Goal: Information Seeking & Learning: Check status

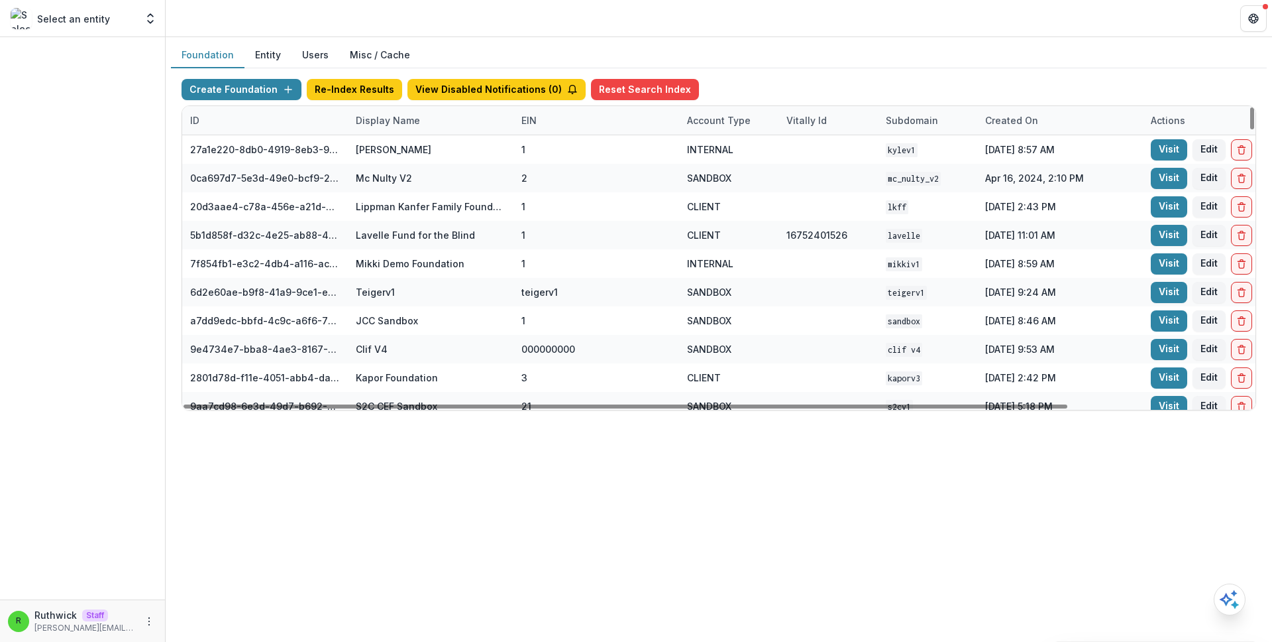
click at [433, 127] on div "Display Name" at bounding box center [431, 120] width 166 height 28
click at [456, 163] on div "Sort Ascending Sort Descending Hide Column" at bounding box center [430, 189] width 164 height 105
click at [455, 156] on input at bounding box center [430, 150] width 159 height 21
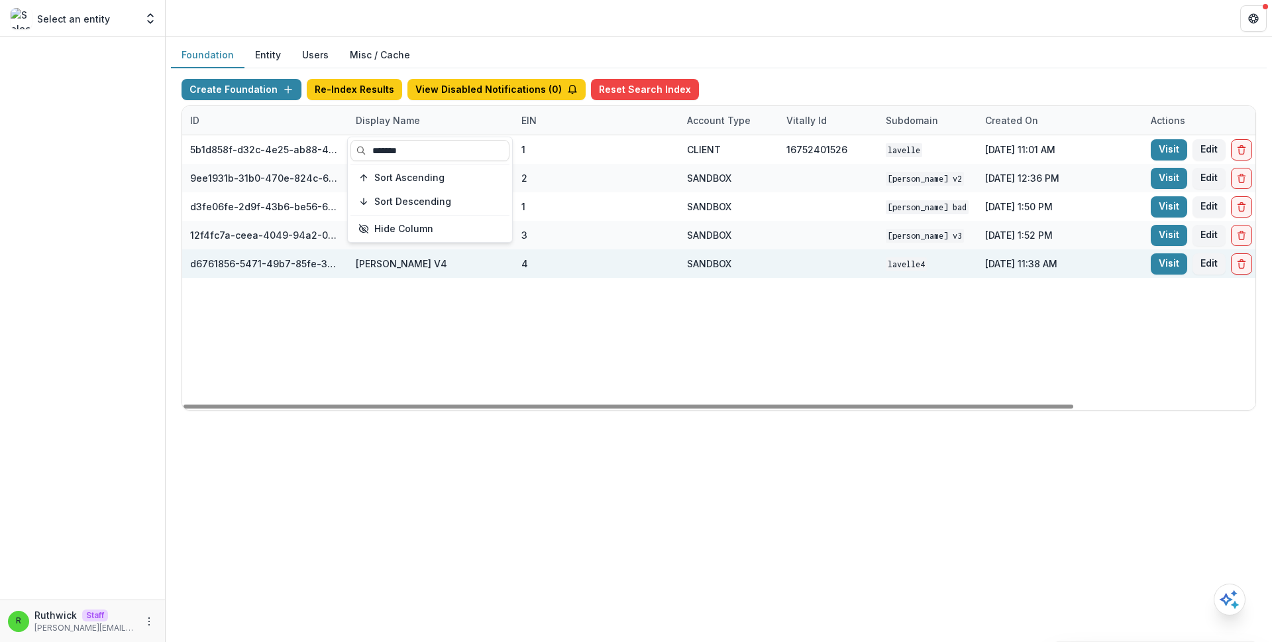
type input "*******"
click at [727, 270] on div "SANDBOX" at bounding box center [729, 263] width 84 height 28
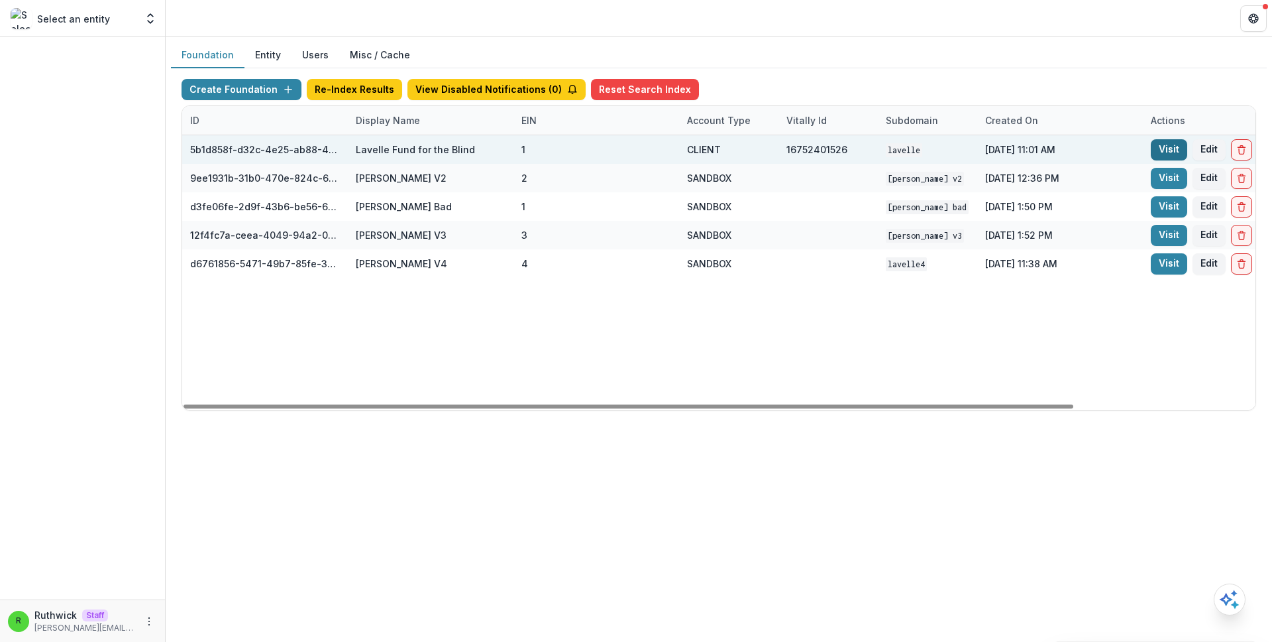
click at [1177, 152] on link "Visit" at bounding box center [1169, 149] width 36 height 21
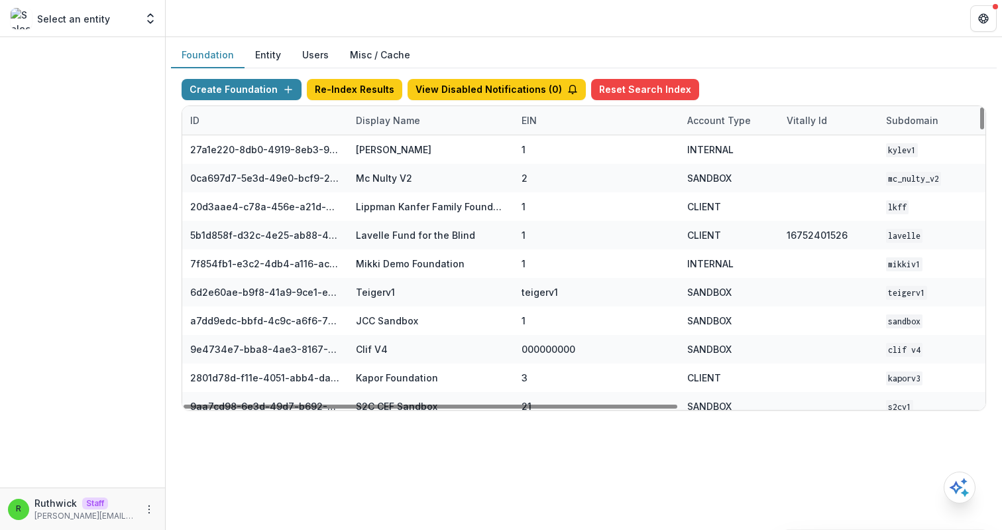
click at [400, 126] on div "Display Name" at bounding box center [388, 120] width 80 height 14
click at [406, 153] on input at bounding box center [430, 150] width 159 height 21
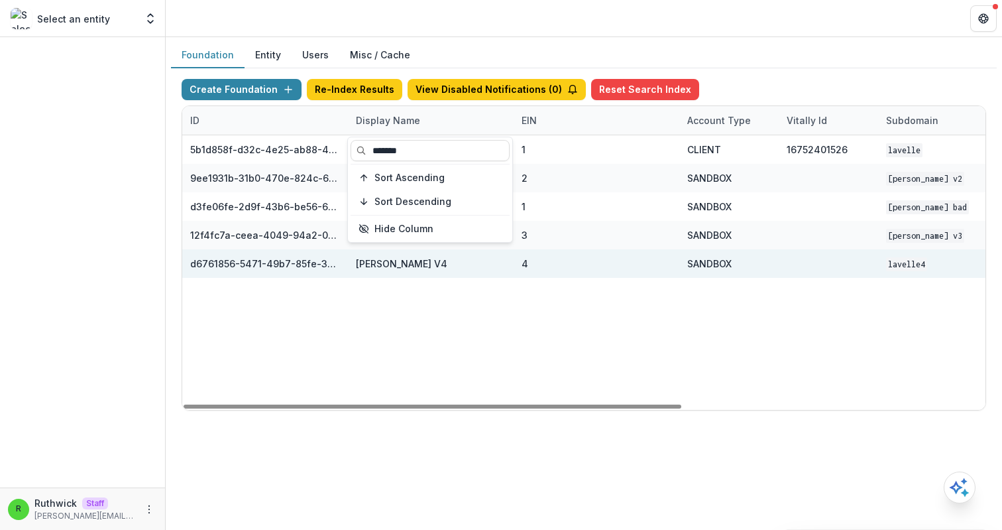
type input "*******"
click at [638, 257] on div "4" at bounding box center [597, 263] width 150 height 28
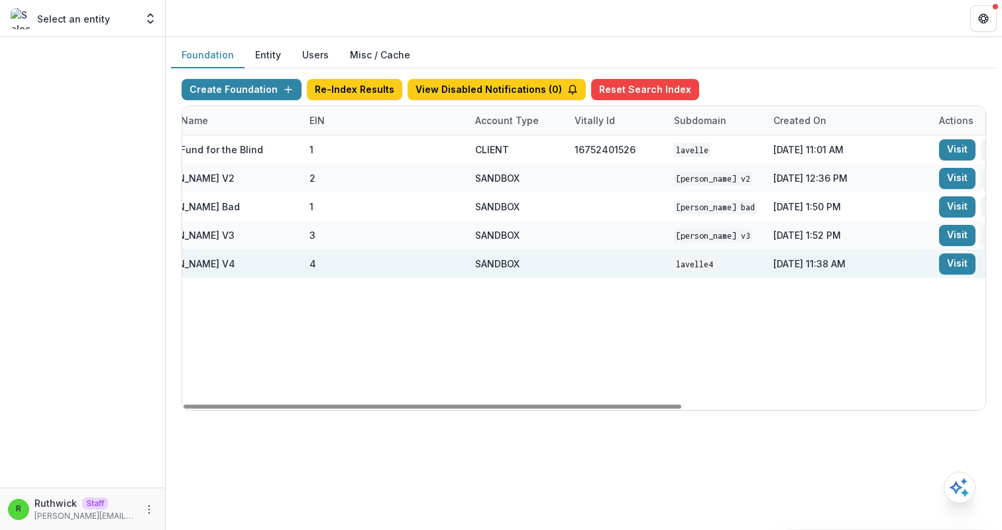
scroll to position [0, 235]
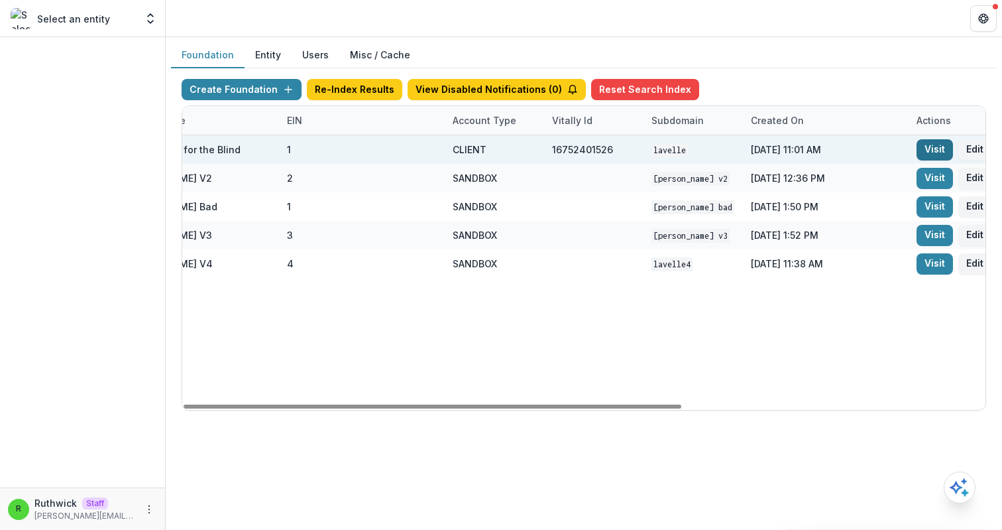
click at [919, 145] on link "Visit" at bounding box center [935, 149] width 36 height 21
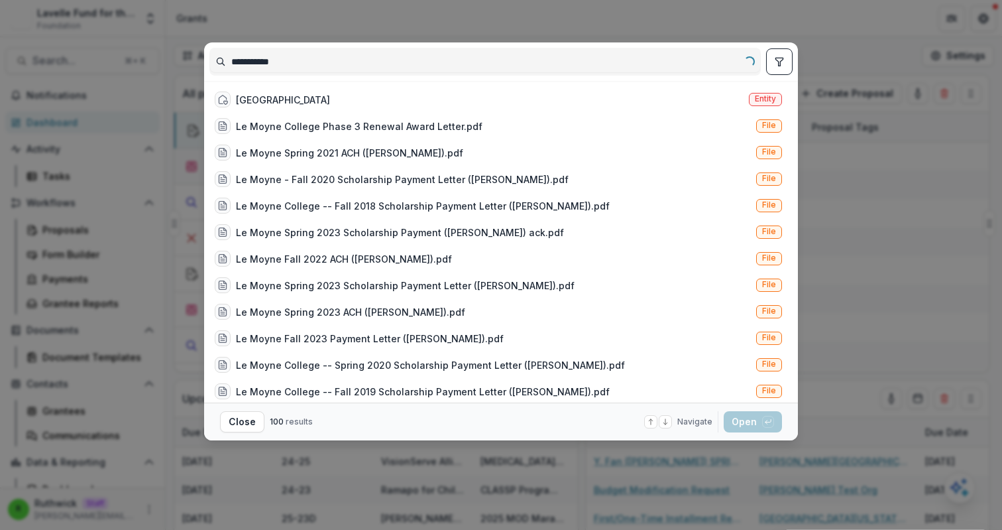
type input "**********"
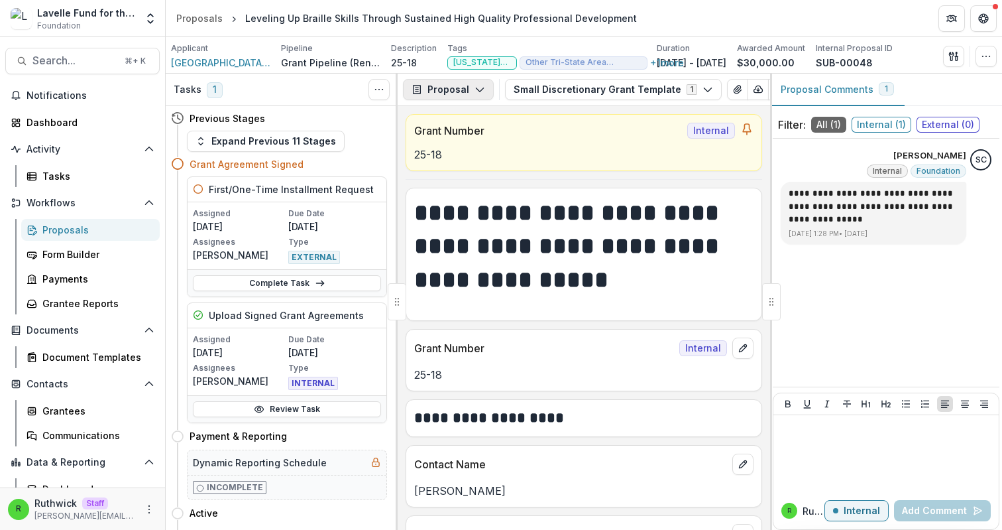
click at [468, 87] on button "Proposal" at bounding box center [448, 89] width 91 height 21
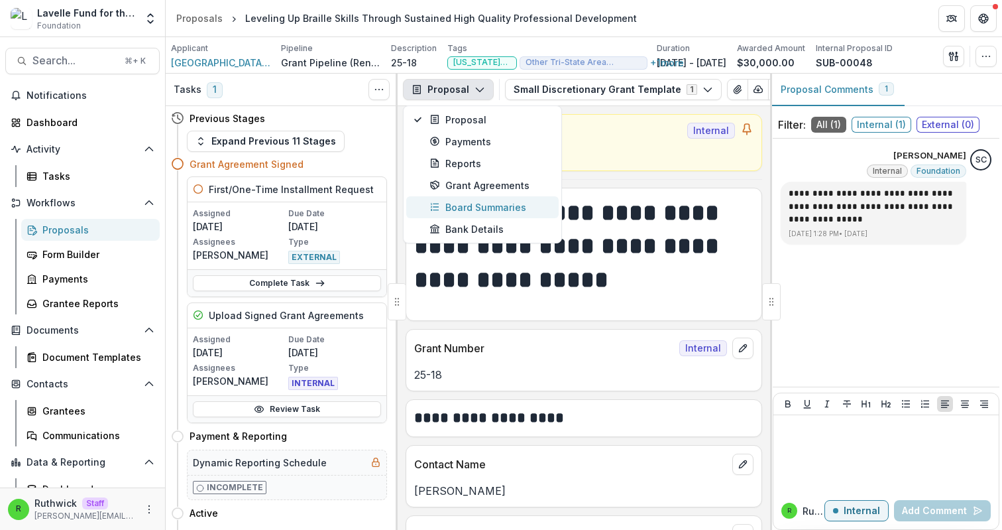
click at [478, 203] on div "Board Summaries" at bounding box center [489, 207] width 121 height 14
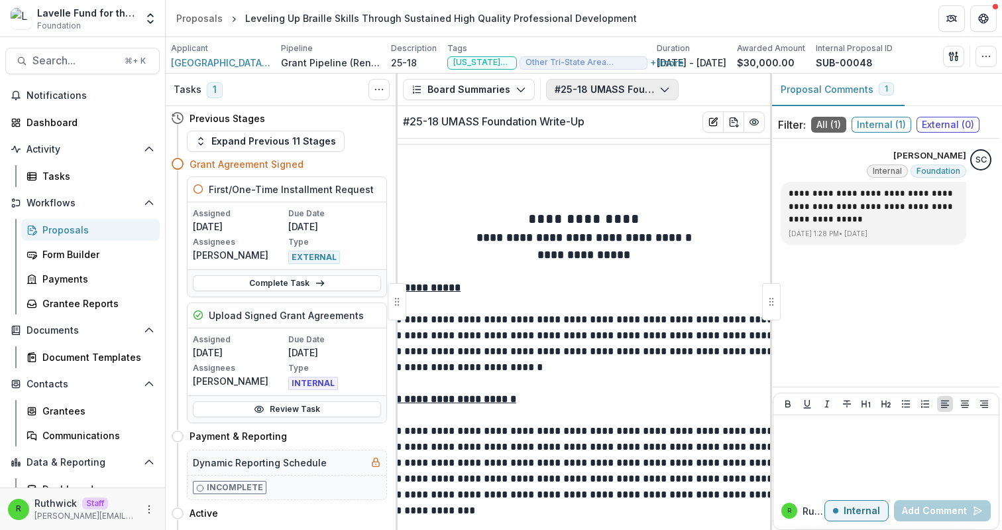
click at [579, 89] on button "#25-18 UMASS Foundation Write-Up" at bounding box center [612, 89] width 133 height 21
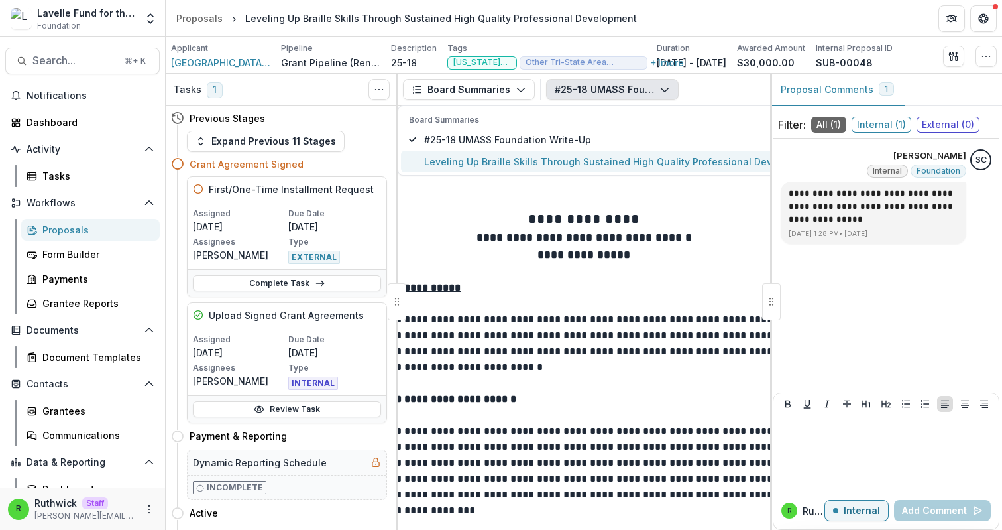
click at [538, 166] on span "Leveling Up Braille Skills Through Sustained High Quality Professional Developm…" at bounding box center [620, 161] width 392 height 14
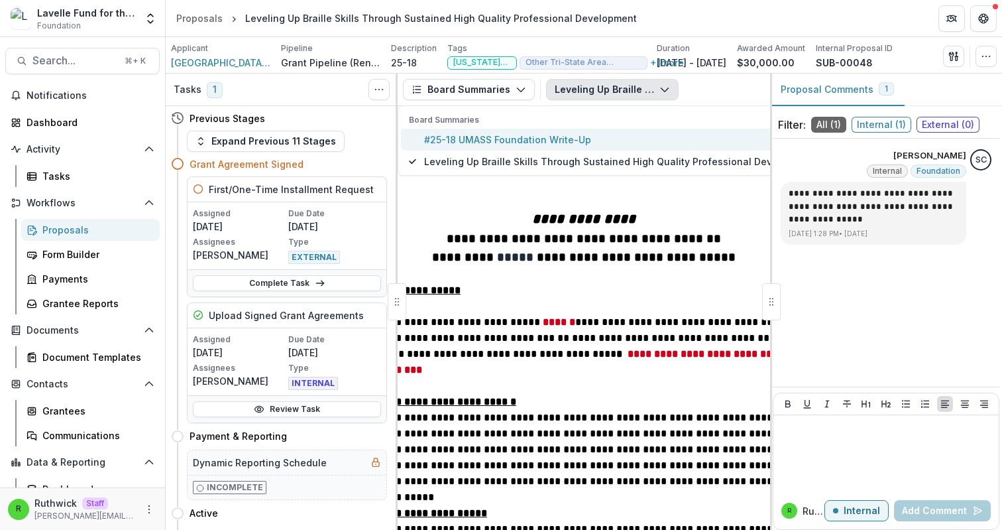
click at [541, 140] on span "#25-18 UMASS Foundation Write-Up" at bounding box center [620, 140] width 392 height 14
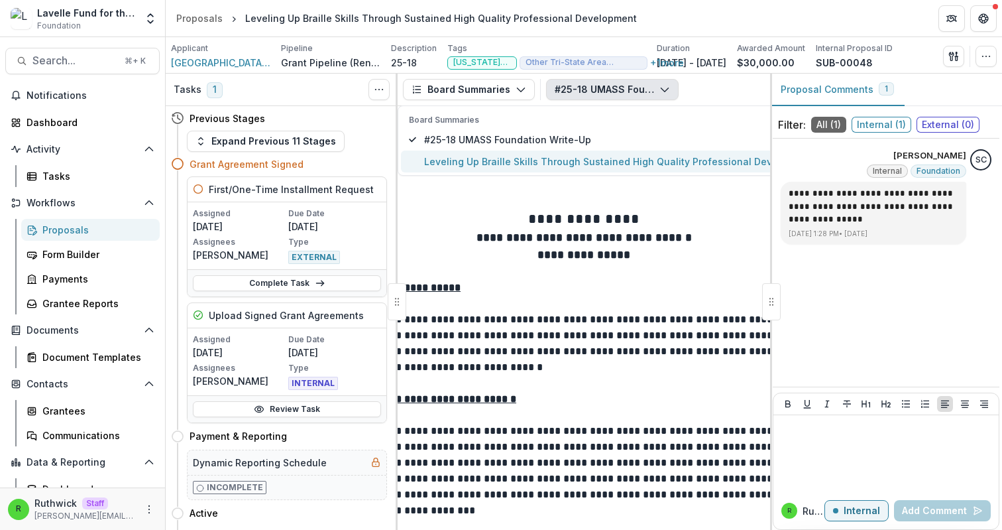
click at [547, 158] on span "Leveling Up Braille Skills Through Sustained High Quality Professional Developm…" at bounding box center [620, 161] width 392 height 14
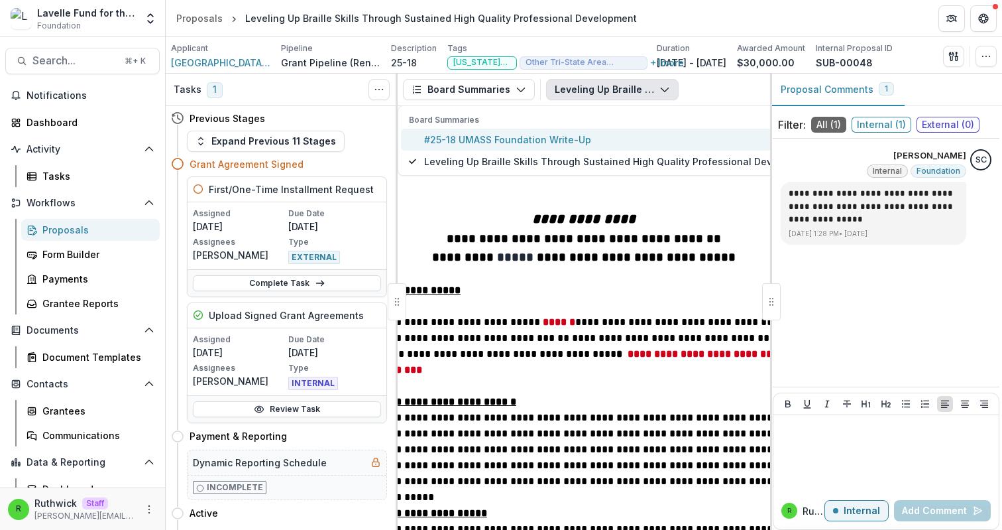
click at [547, 138] on span "#25-18 UMASS Foundation Write-Up" at bounding box center [620, 140] width 392 height 14
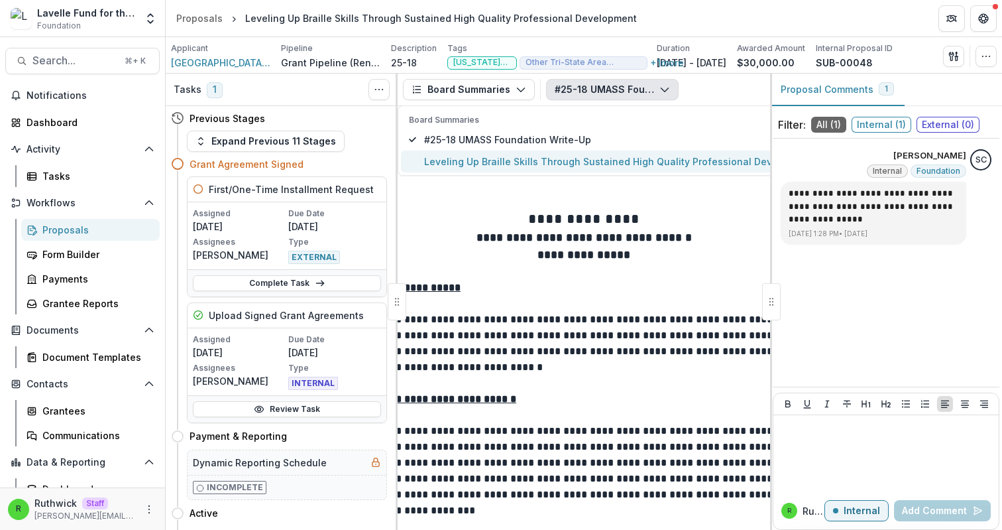
click at [551, 152] on button "Leveling Up Braille Skills Through Sustained High Quality Professional Developm…" at bounding box center [612, 161] width 423 height 22
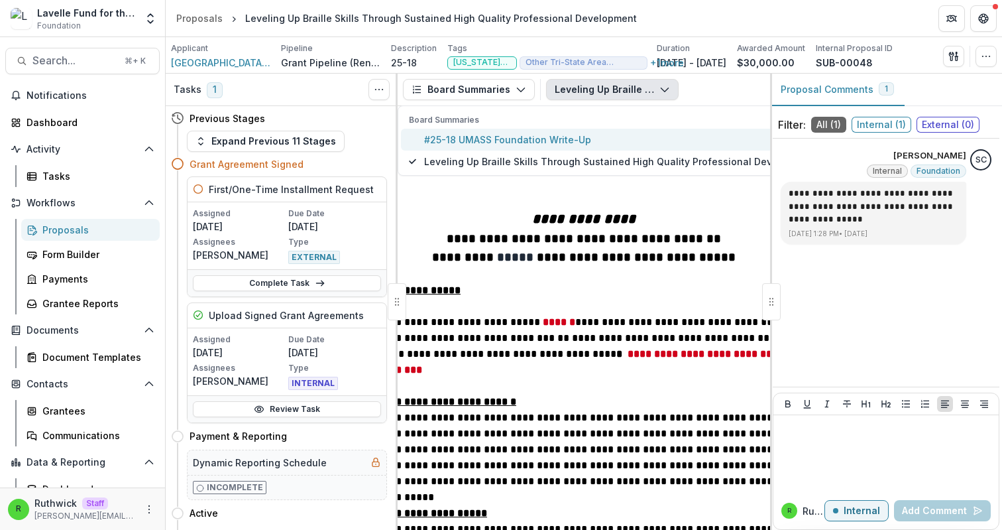
click at [547, 142] on span "#25-18 UMASS Foundation Write-Up" at bounding box center [620, 140] width 392 height 14
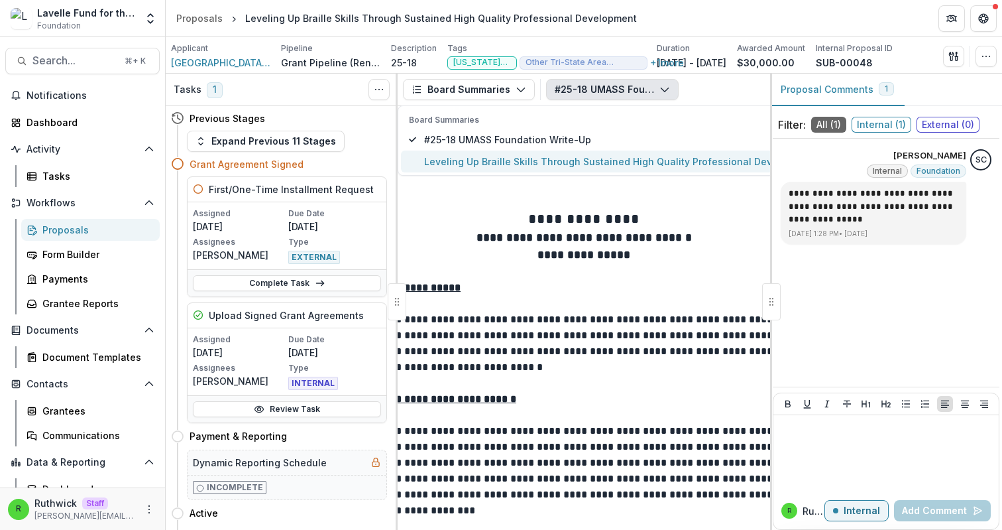
click at [547, 154] on span "Leveling Up Braille Skills Through Sustained High Quality Professional Developm…" at bounding box center [620, 161] width 392 height 14
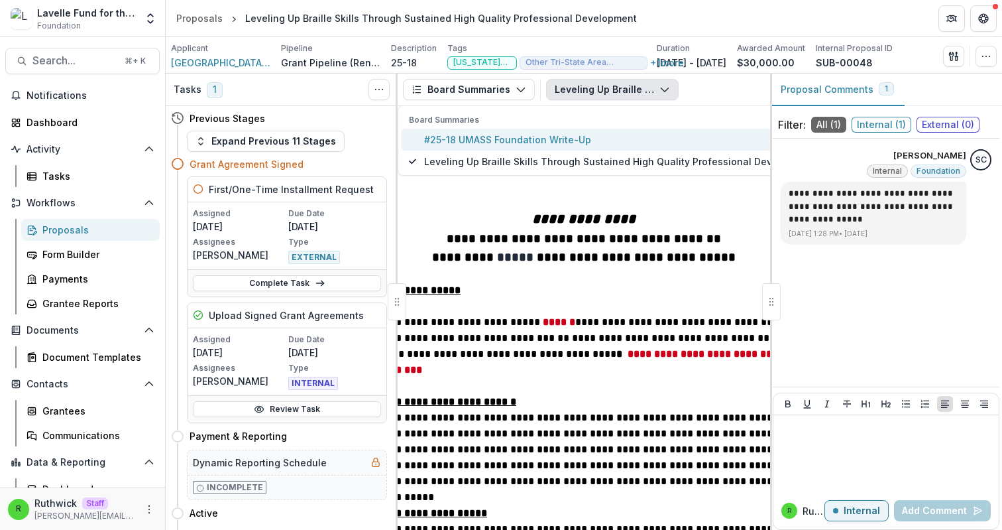
click at [547, 139] on span "#25-18 UMASS Foundation Write-Up" at bounding box center [620, 140] width 392 height 14
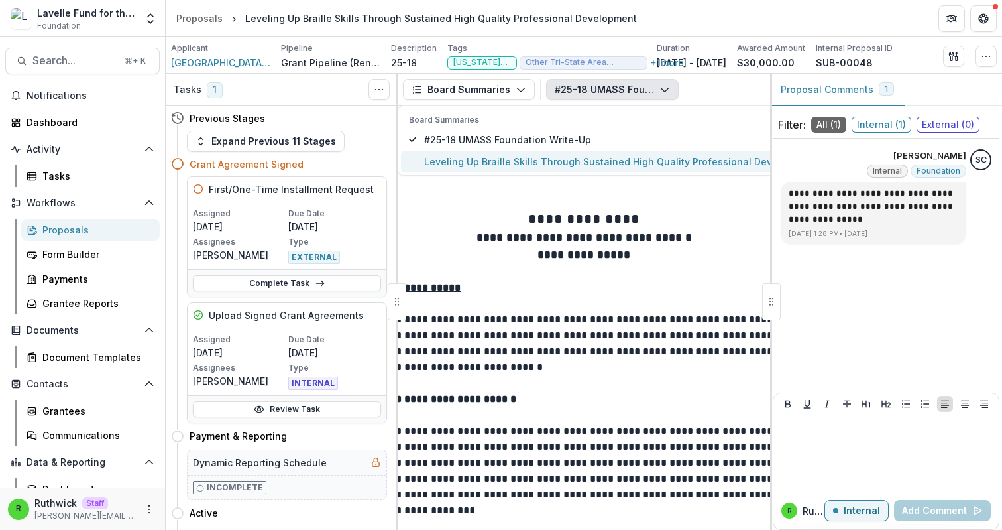
click at [553, 157] on span "Leveling Up Braille Skills Through Sustained High Quality Professional Developm…" at bounding box center [620, 161] width 392 height 14
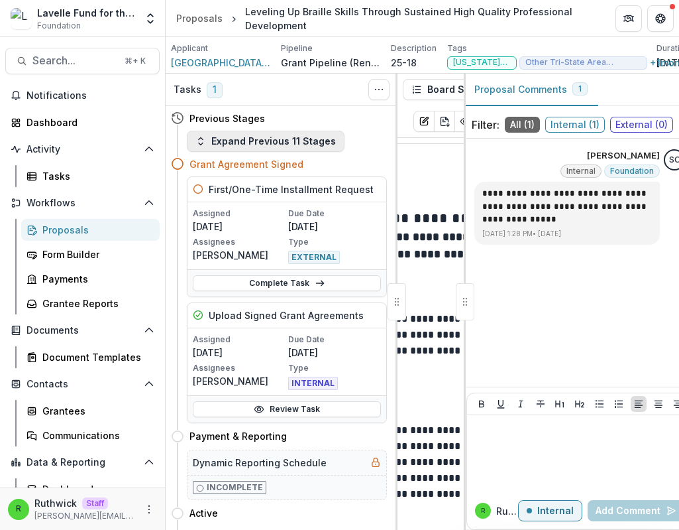
click at [265, 142] on button "Expand Previous 11 Stages" at bounding box center [266, 141] width 158 height 21
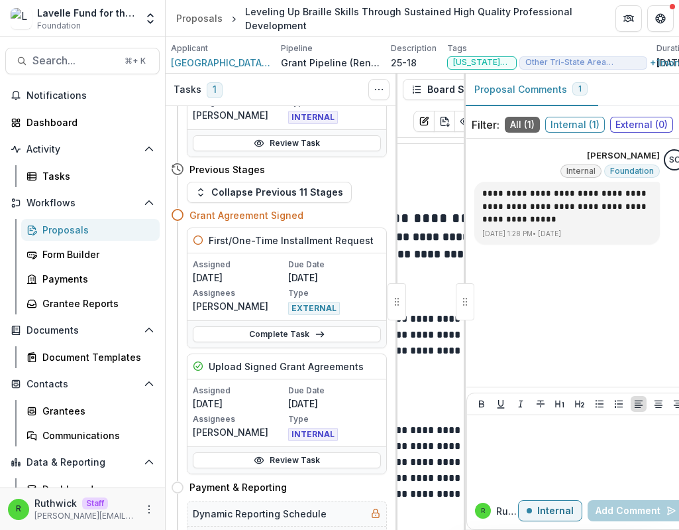
scroll to position [849, 0]
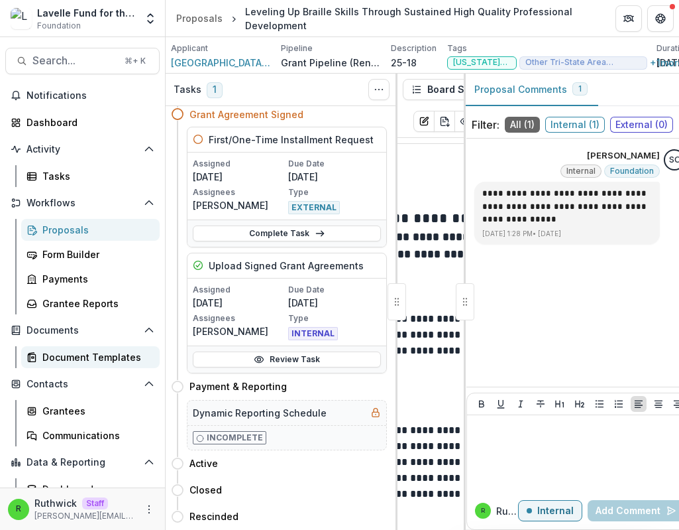
click at [85, 353] on div "Document Templates" at bounding box center [95, 357] width 107 height 14
click at [390, 294] on div at bounding box center [465, 301] width 19 height 37
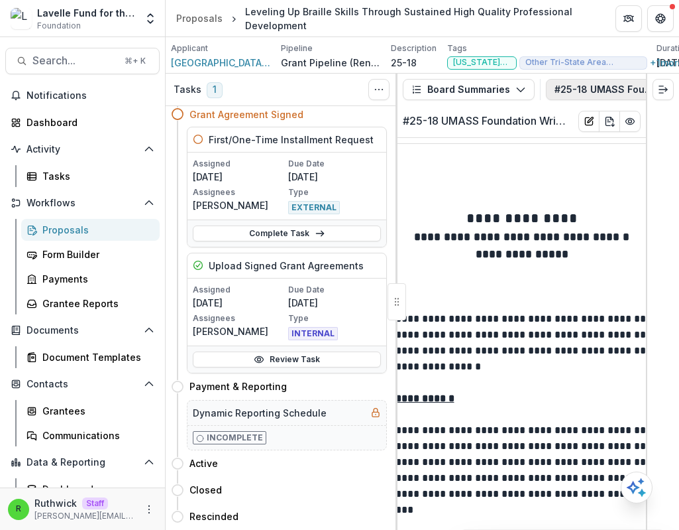
click at [390, 91] on button "#25-18 UMASS Foundation Write-Up" at bounding box center [612, 89] width 133 height 21
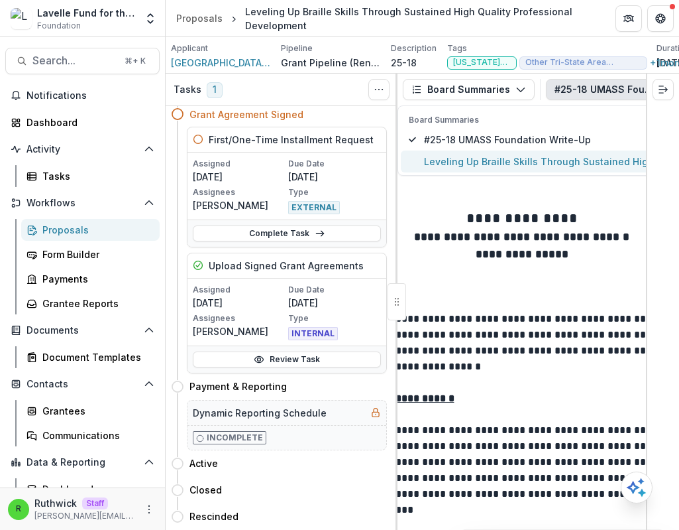
click at [390, 165] on span "Leveling Up Braille Skills Through Sustained High Quality Professional Developm…" at bounding box center [620, 161] width 392 height 14
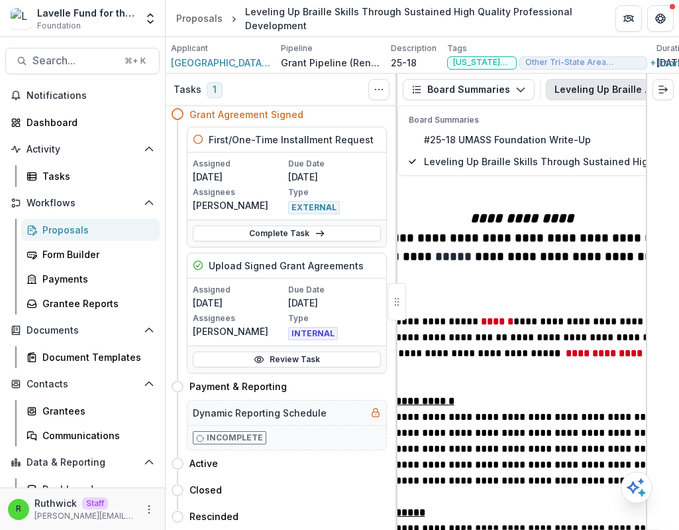
click at [390, 253] on strong "**********" at bounding box center [574, 256] width 199 height 13
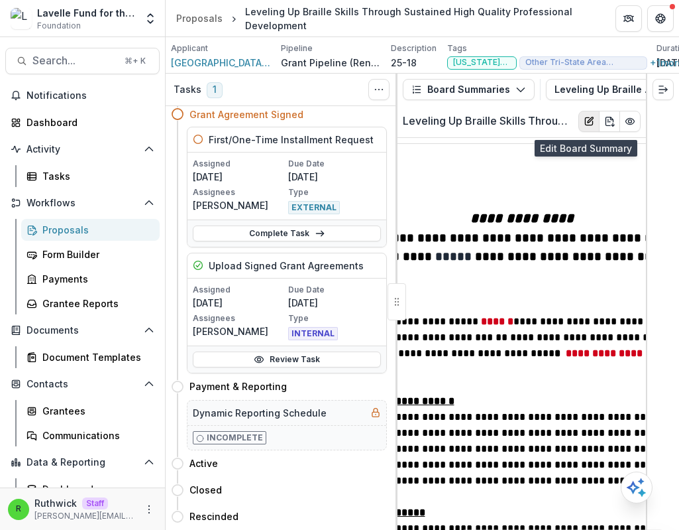
click at [390, 124] on icon "Edit Board Summary" at bounding box center [589, 121] width 11 height 11
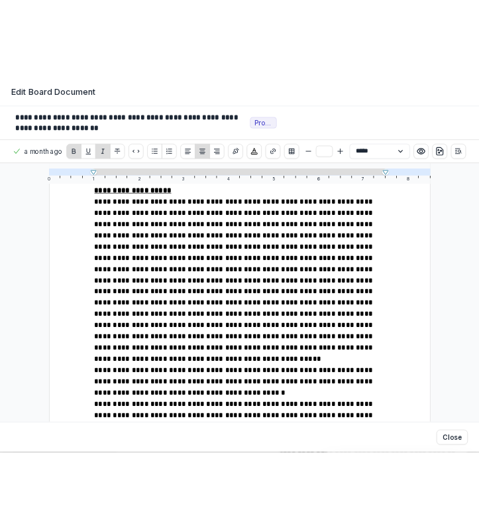
scroll to position [0, 0]
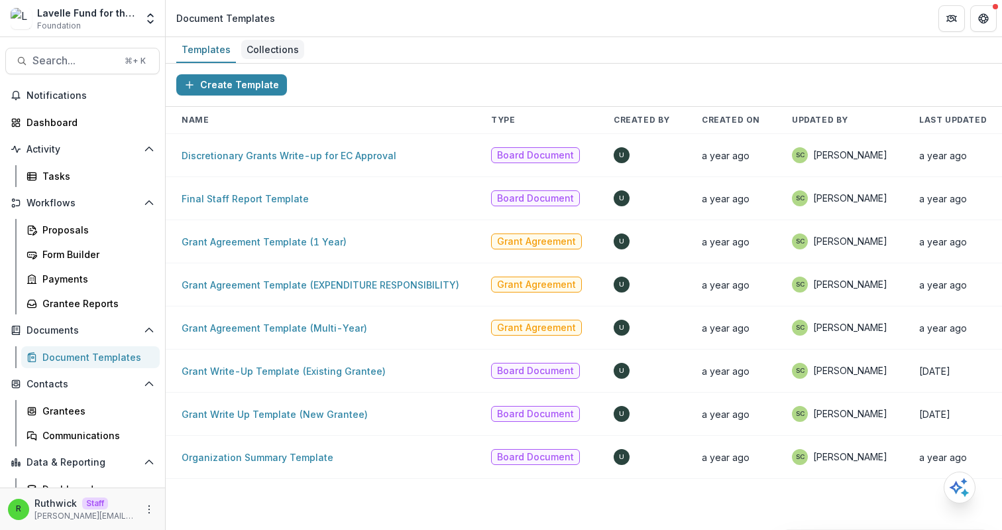
click at [270, 52] on div "Collections" at bounding box center [272, 49] width 63 height 19
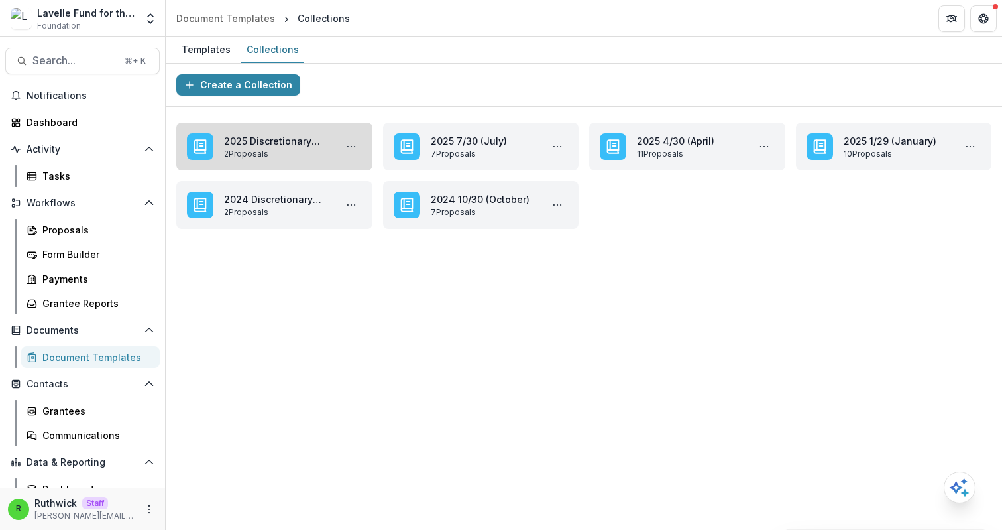
click at [295, 138] on link "2025 Discretionary Grants" at bounding box center [277, 141] width 106 height 14
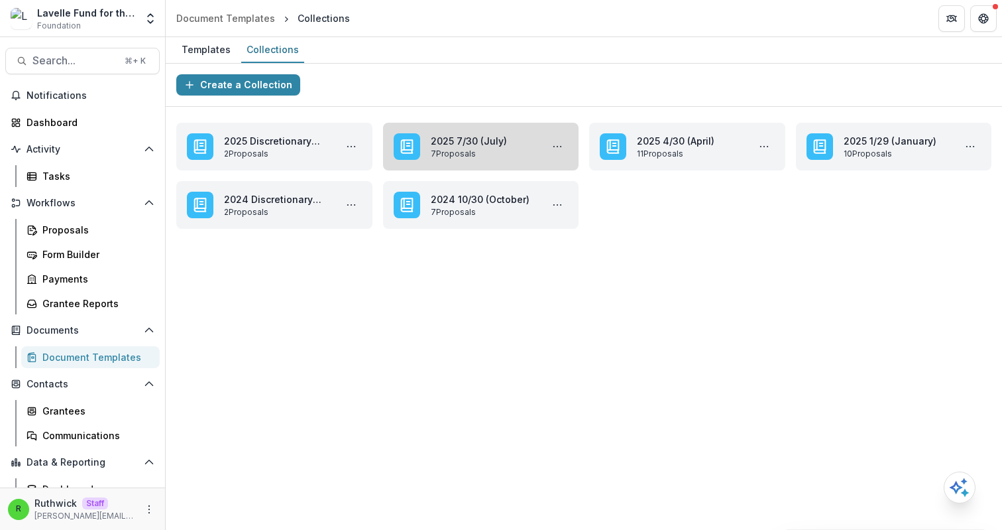
click at [461, 146] on link "2025 7/30 (July)" at bounding box center [484, 141] width 106 height 14
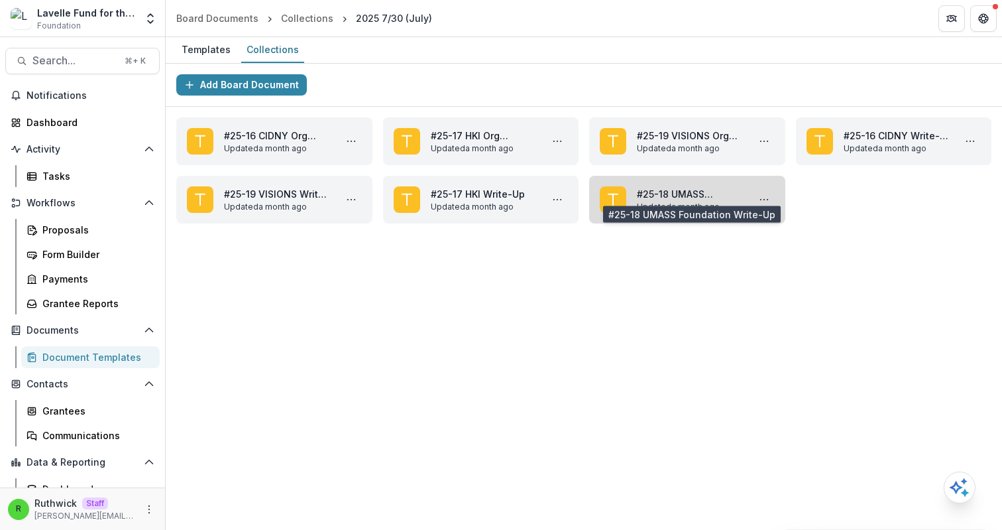
click at [684, 195] on link "#25-18 UMASS Foundation Write-Up" at bounding box center [690, 194] width 106 height 14
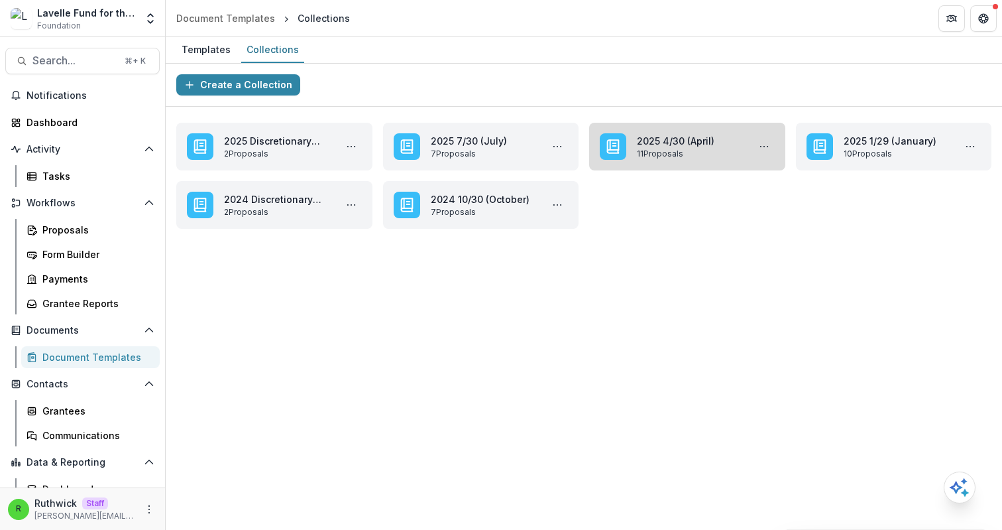
click at [689, 144] on link "2025 4/30 (April)" at bounding box center [690, 141] width 106 height 14
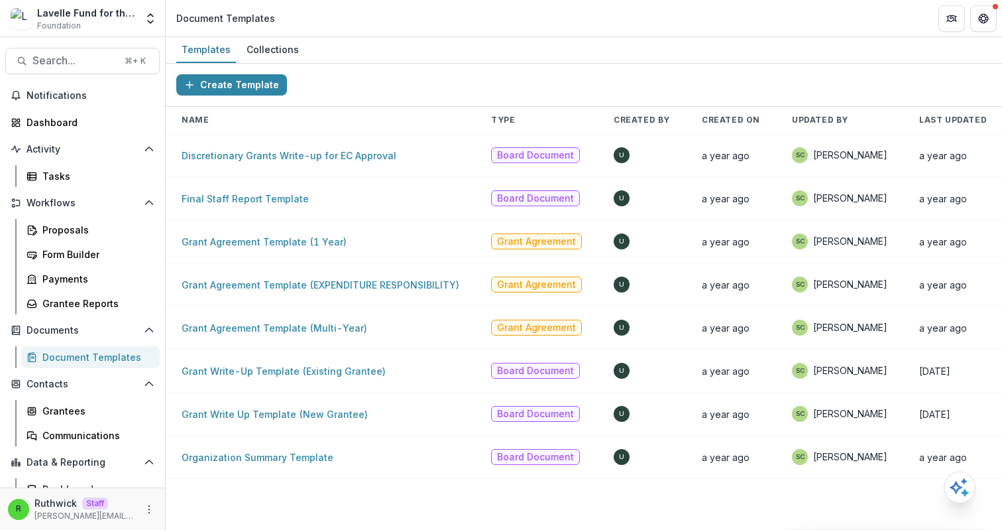
scroll to position [0, 40]
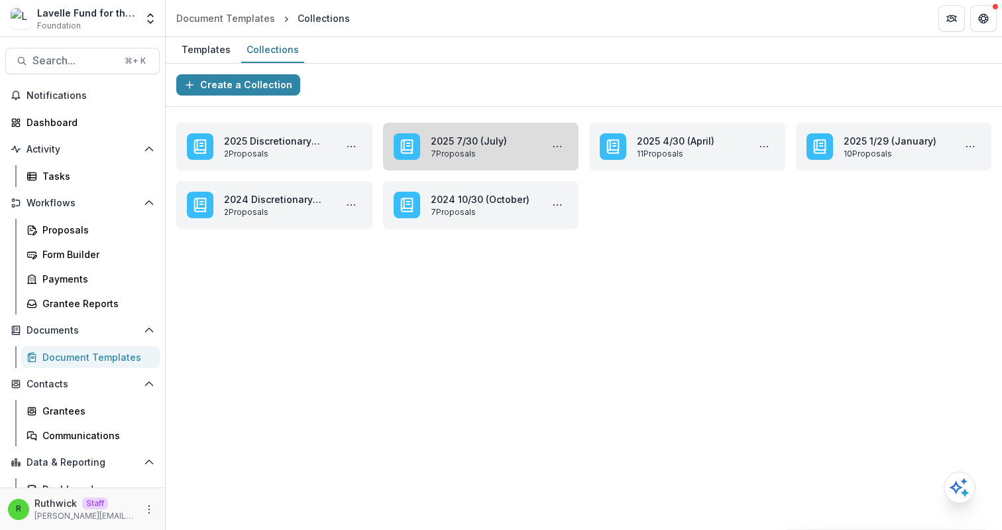
click at [478, 134] on link "2025 7/30 (July)" at bounding box center [484, 141] width 106 height 14
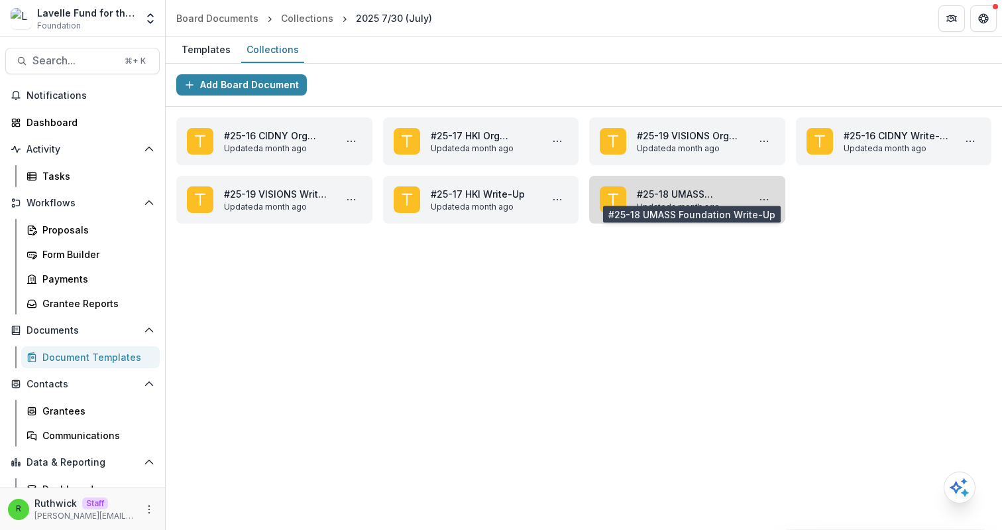
click at [683, 193] on link "#25-18 UMASS Foundation Write-Up" at bounding box center [690, 194] width 106 height 14
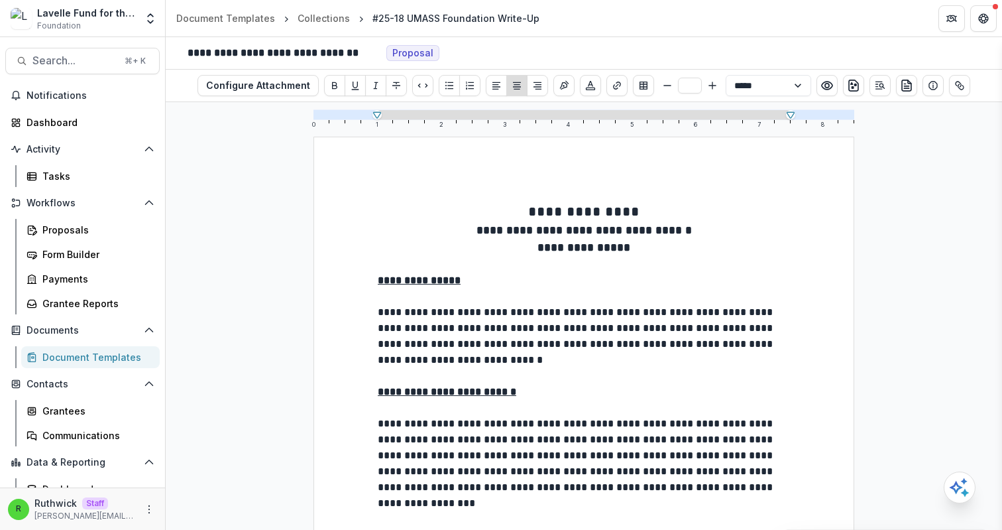
click at [558, 49] on div "**********" at bounding box center [370, 52] width 398 height 21
click at [328, 7] on header "Document Templates Collections #25-18 UMASS Foundation Write-Up" at bounding box center [584, 18] width 836 height 36
click at [328, 21] on div "Collections" at bounding box center [324, 18] width 52 height 14
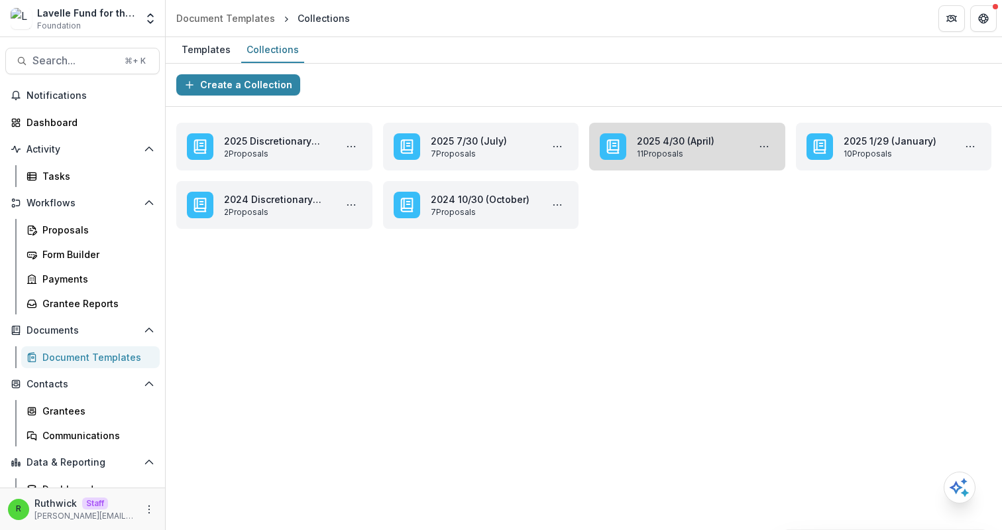
click at [637, 145] on link "2025 4/30 (April)" at bounding box center [690, 141] width 106 height 14
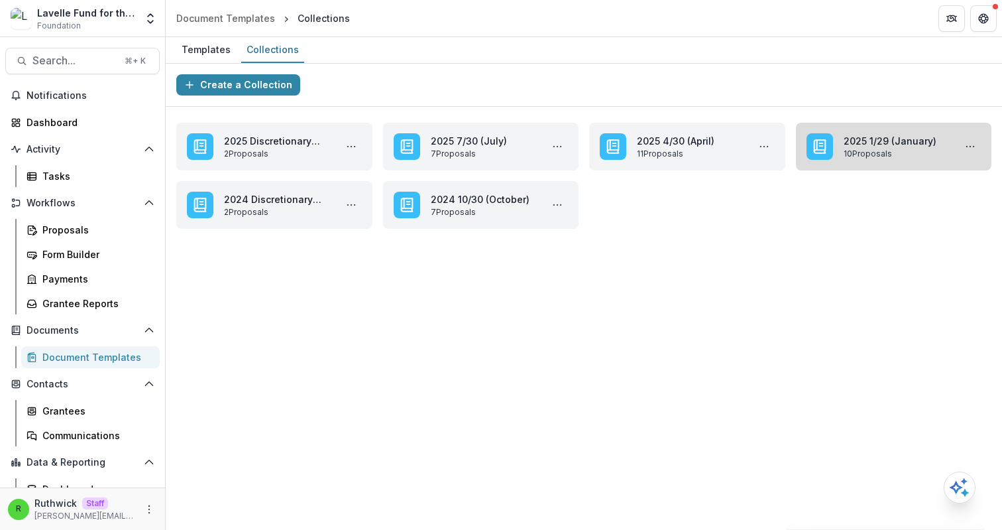
click at [874, 148] on link "2025 1/29 (January)" at bounding box center [897, 141] width 106 height 14
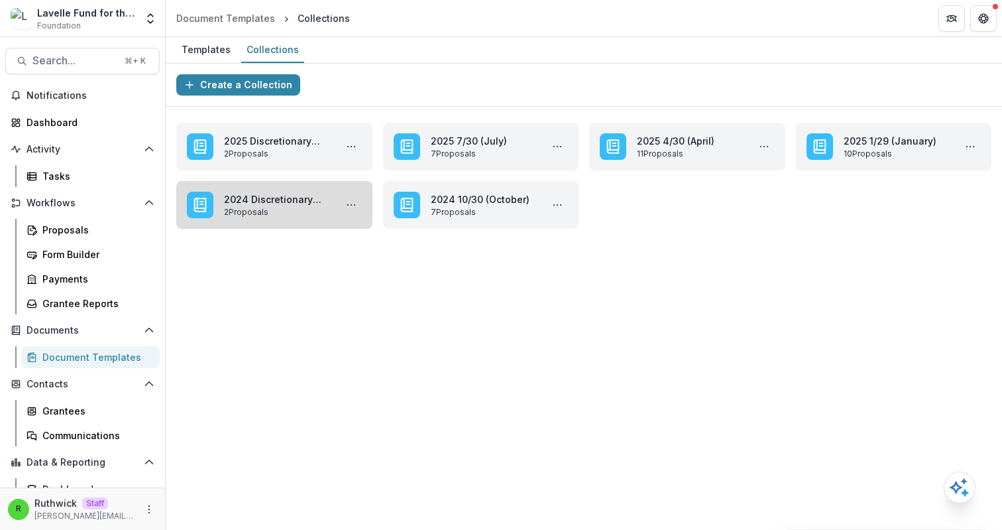
click at [311, 206] on link "2024 Discretionary Grants" at bounding box center [277, 199] width 106 height 14
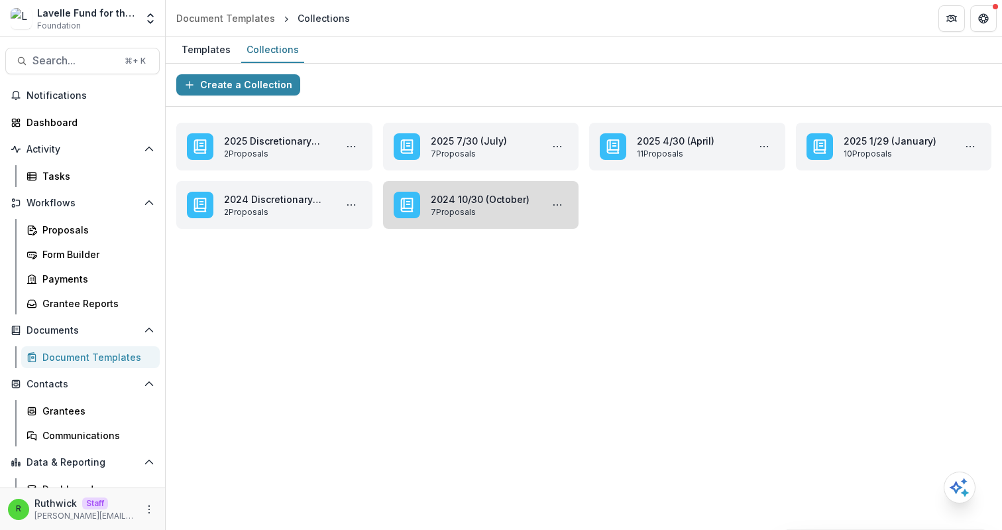
click at [444, 206] on link "2024 10/30 (October)" at bounding box center [484, 199] width 106 height 14
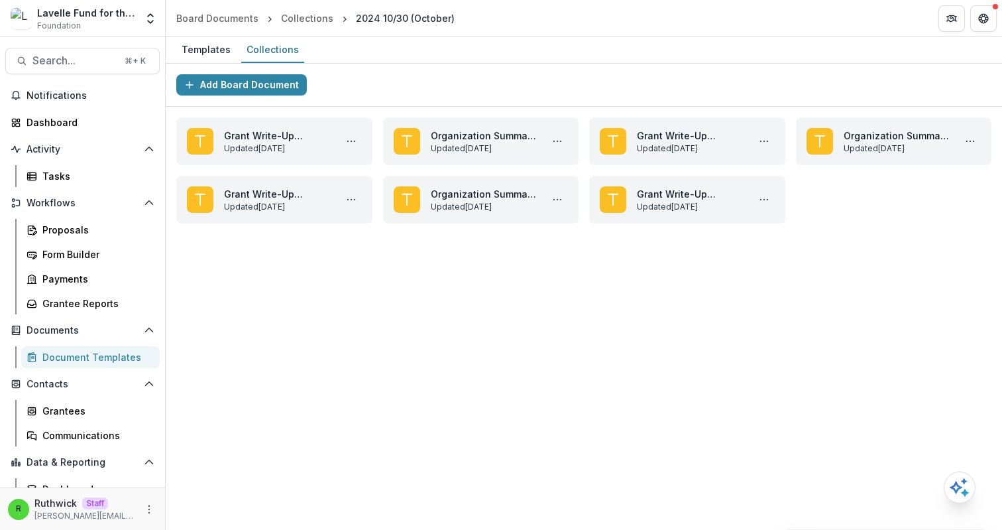
click at [543, 324] on div "Add Board Document Grant Write-Up Template (Existing Grantee) Garden of Giving …" at bounding box center [584, 297] width 836 height 466
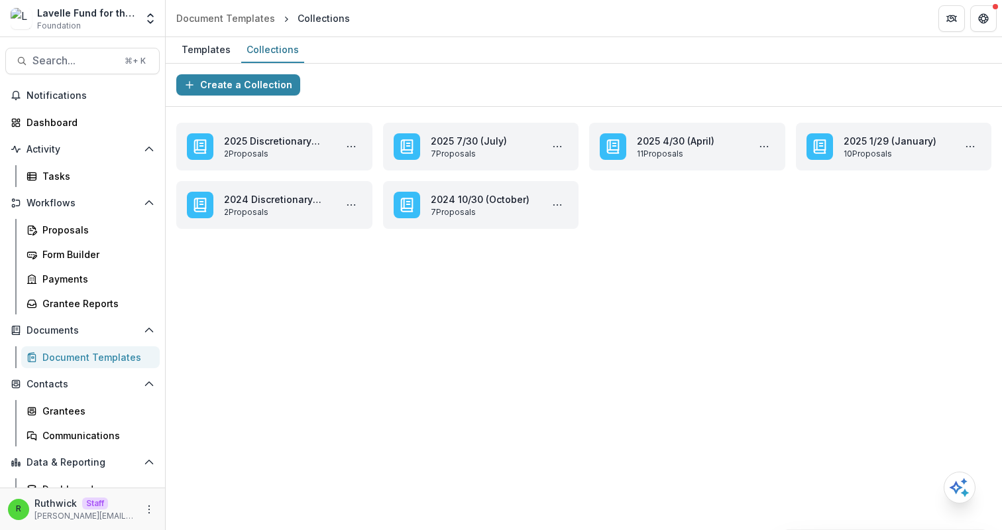
click at [516, 82] on div "Create a Collection" at bounding box center [584, 85] width 836 height 43
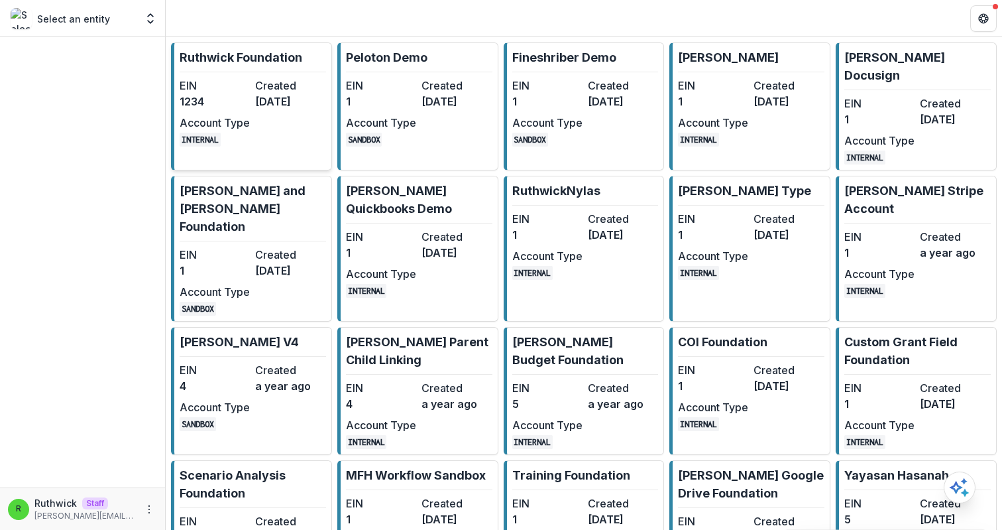
click at [262, 97] on dd "[DATE]" at bounding box center [290, 101] width 70 height 16
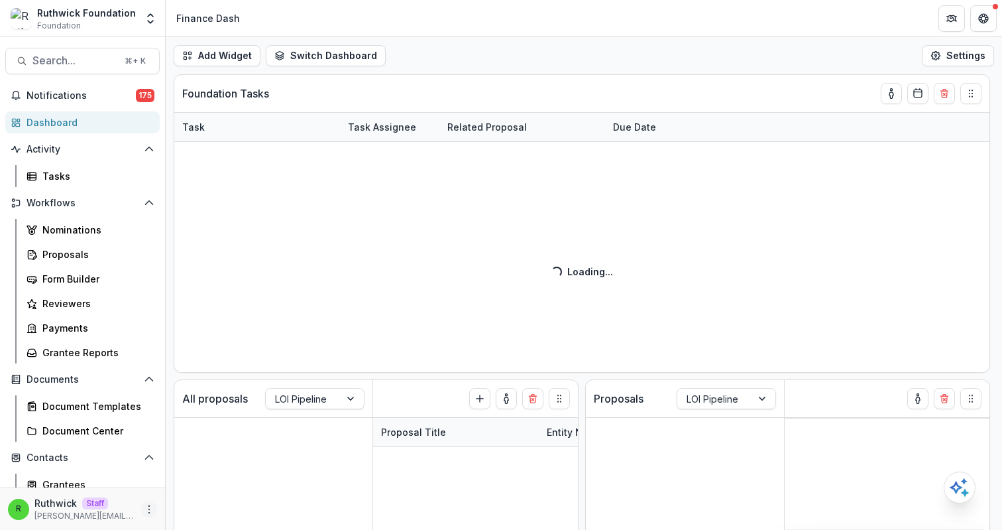
click at [145, 502] on button "More" at bounding box center [149, 509] width 16 height 16
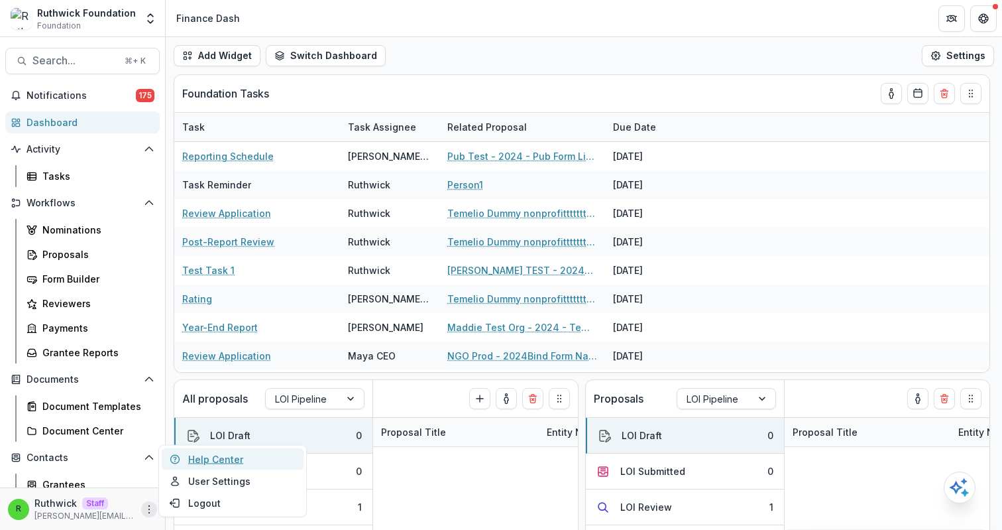
click at [223, 453] on link "Help Center" at bounding box center [233, 459] width 142 height 22
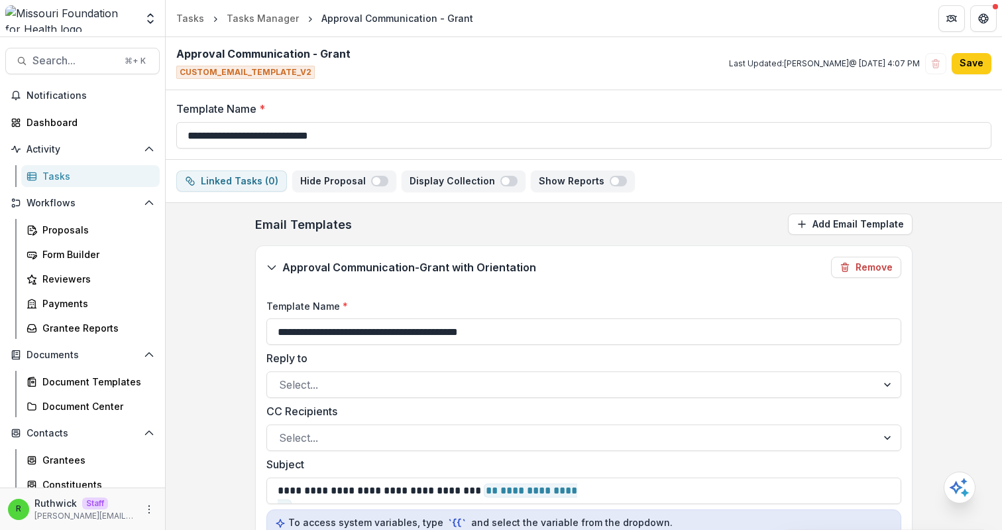
scroll to position [600, 0]
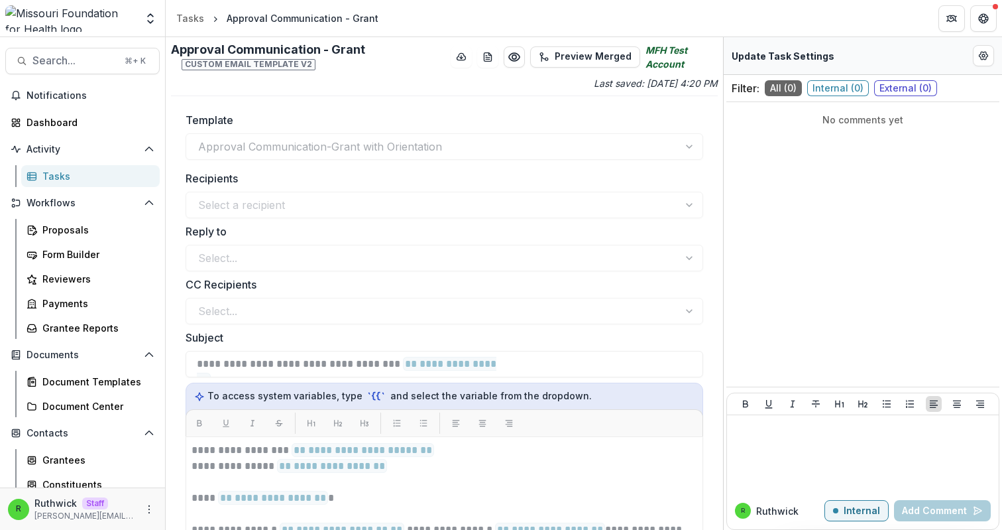
scroll to position [248, 0]
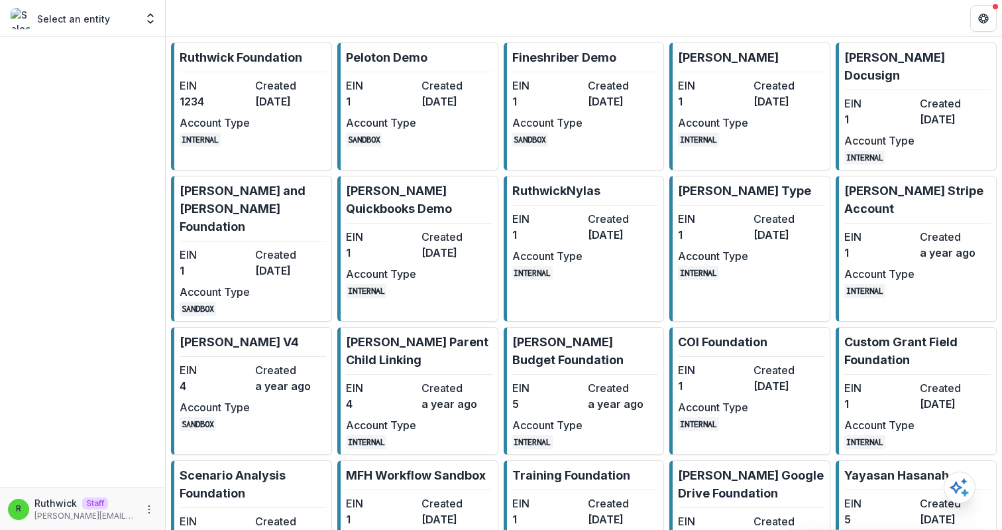
click at [284, 80] on dt "Created" at bounding box center [290, 86] width 70 height 16
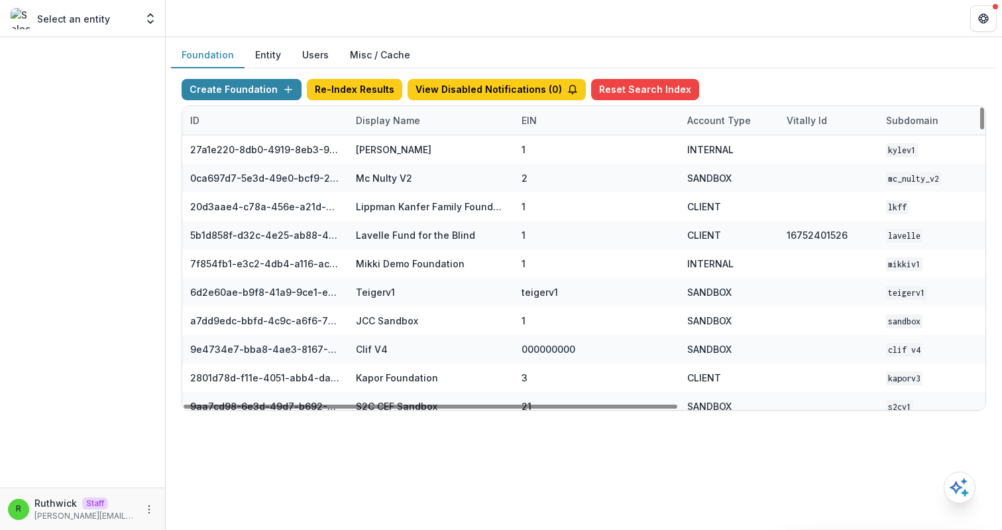
click at [402, 118] on div "Display Name" at bounding box center [388, 120] width 80 height 14
click at [421, 139] on div "Sort Ascending Sort Descending Hide Column" at bounding box center [430, 189] width 164 height 105
click at [428, 147] on input at bounding box center [430, 150] width 159 height 21
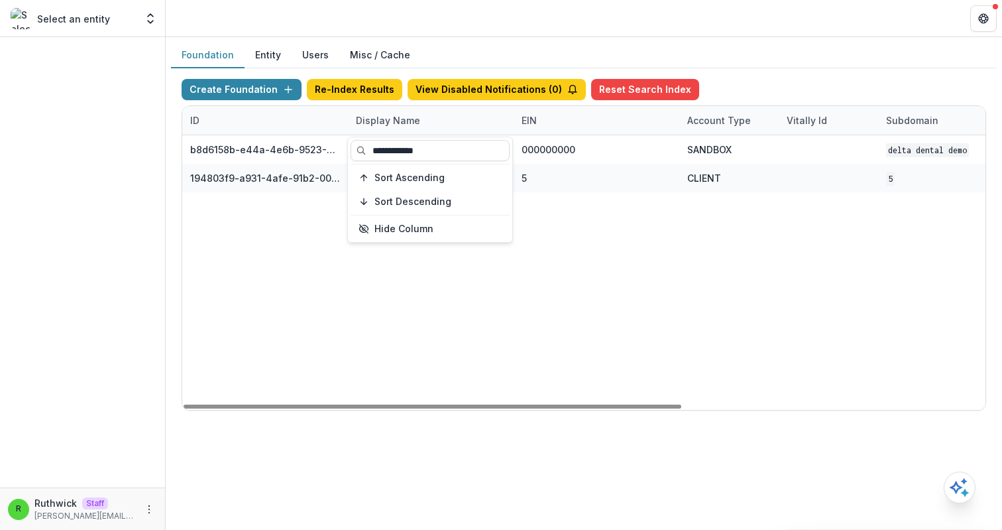
type input "**********"
click at [594, 256] on div "b8d6158b-e44a-4e6b-9523-731bbbd4a617 Delta Dental DEMO 000000000 SANDBOX Delta …" at bounding box center [828, 272] width 1292 height 274
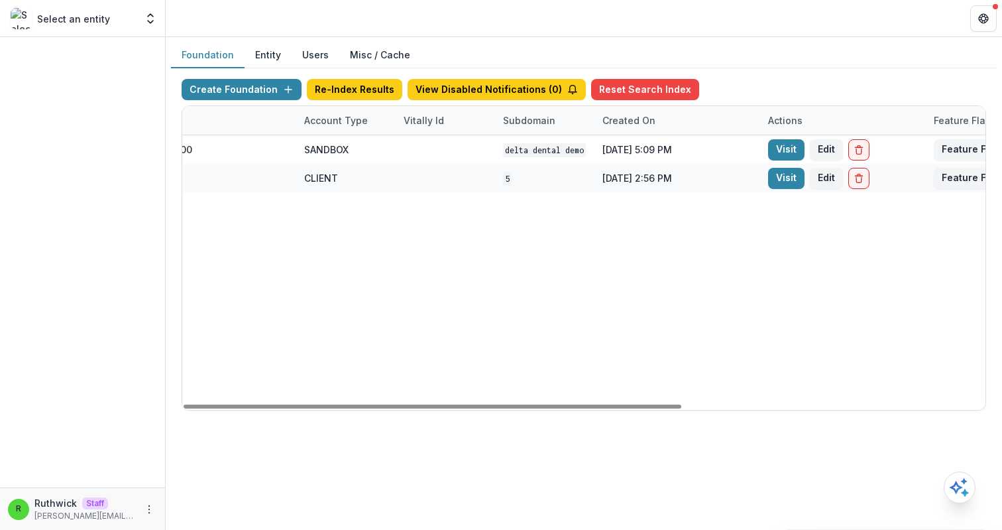
scroll to position [0, 489]
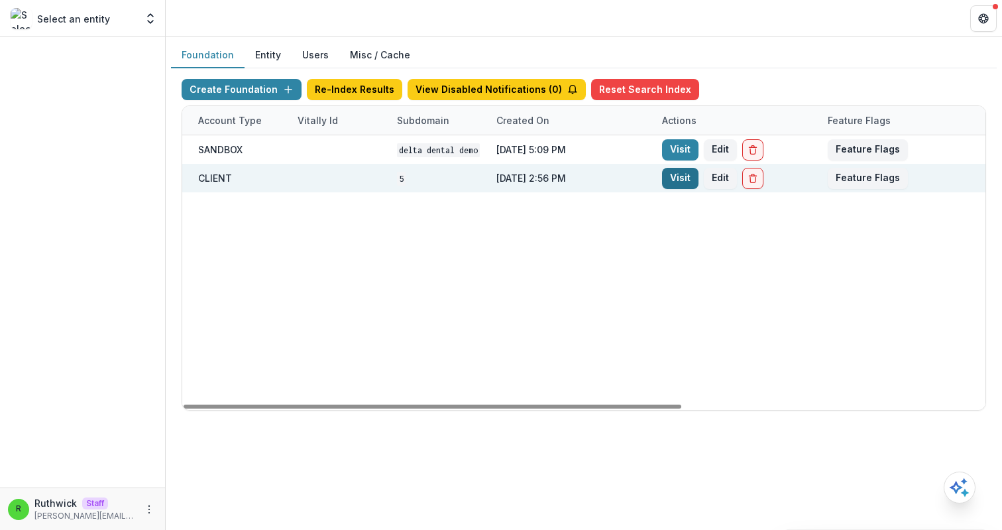
click at [677, 176] on link "Visit" at bounding box center [680, 178] width 36 height 21
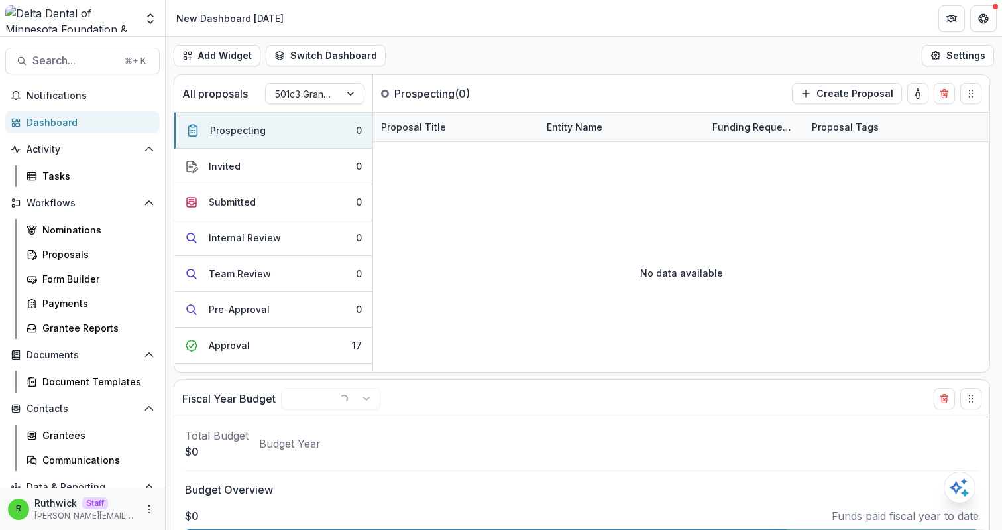
click at [544, 52] on div "Add Widget Switch Dashboard New Dashboard 7-16-25 Default New Dashboard Settings" at bounding box center [584, 55] width 836 height 37
click at [76, 323] on div "Grantee Reports" at bounding box center [95, 328] width 107 height 14
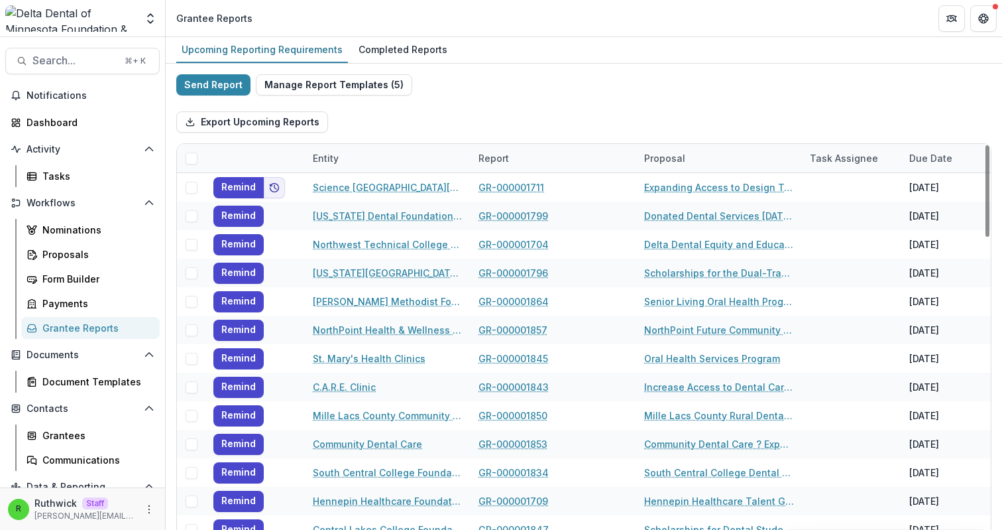
click at [524, 95] on div "Send Report Manage Report Templates ( 5 ) Export Upcoming Reports Entity Report…" at bounding box center [583, 352] width 815 height 557
click at [380, 53] on div "Completed Reports" at bounding box center [402, 49] width 99 height 19
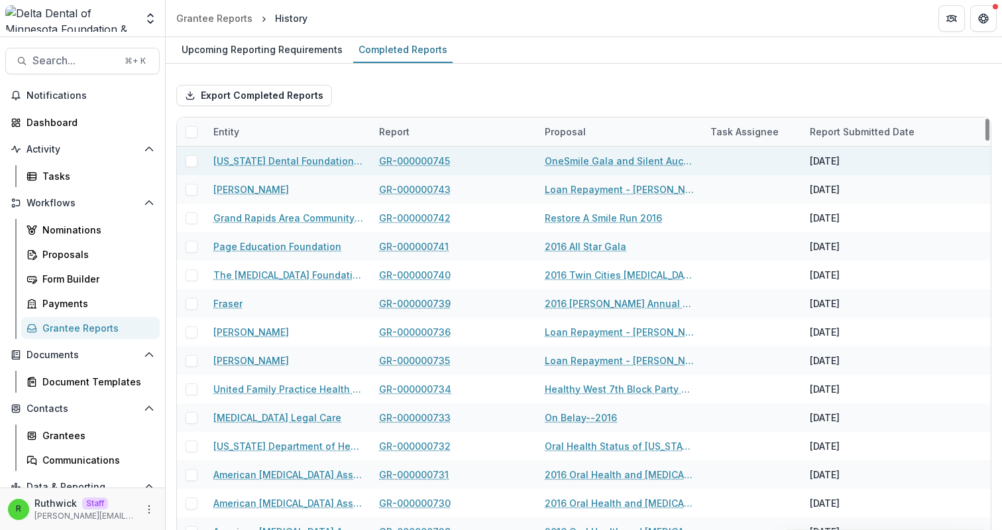
click at [418, 162] on link "GR-000000745" at bounding box center [414, 161] width 71 height 14
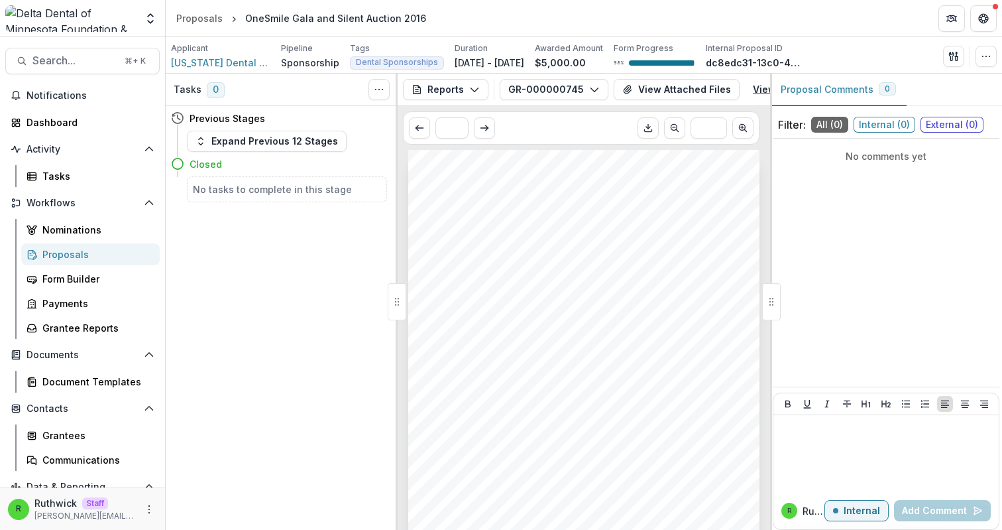
click at [754, 92] on link "View Task" at bounding box center [785, 89] width 80 height 21
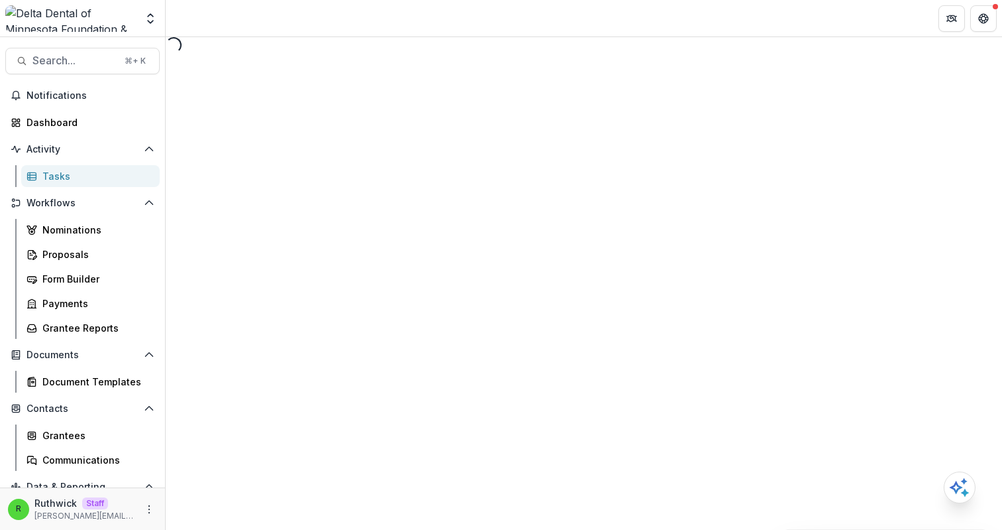
select select "********"
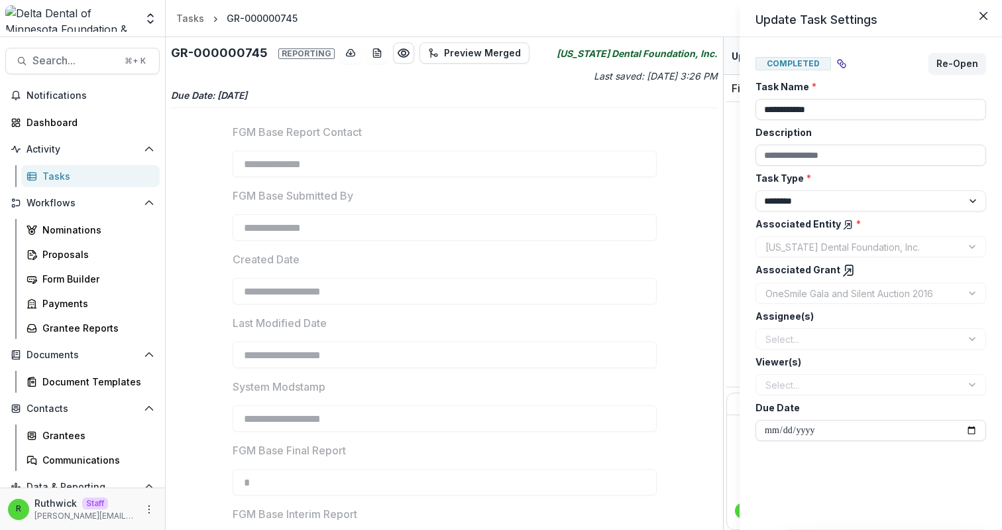
click at [484, 151] on div "**********" at bounding box center [501, 265] width 1002 height 530
